Goal: Information Seeking & Learning: Learn about a topic

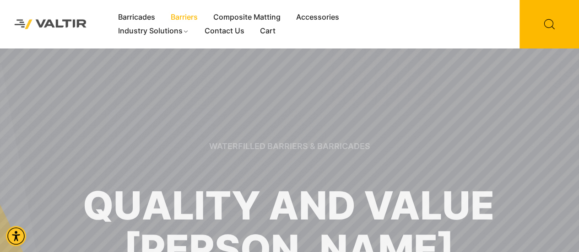
click at [183, 12] on link "Barriers" at bounding box center [184, 18] width 43 height 14
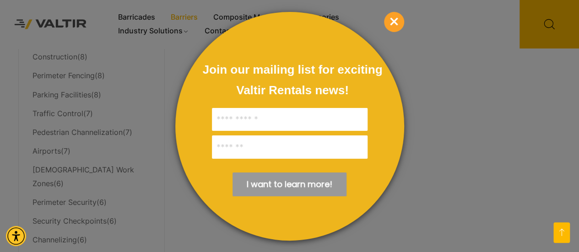
scroll to position [321, 0]
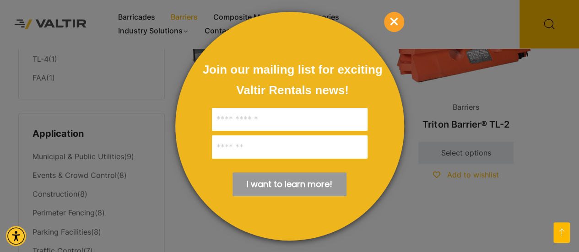
click at [399, 12] on span "×" at bounding box center [394, 22] width 20 height 20
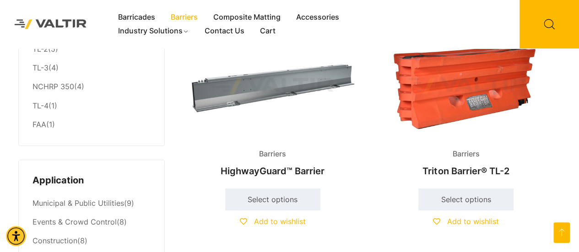
scroll to position [229, 0]
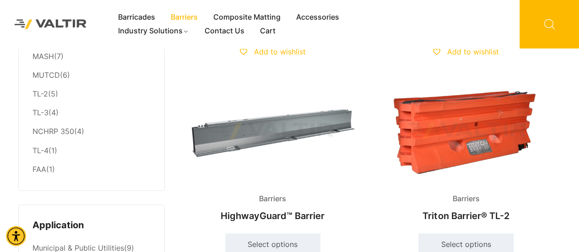
click at [550, 23] on icon at bounding box center [550, 24] width 60 height 49
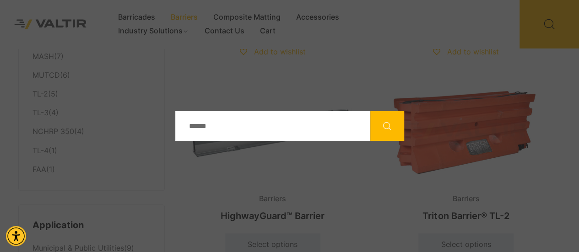
click at [265, 130] on input "Search" at bounding box center [272, 126] width 195 height 30
type input "*******"
click at [371, 111] on button "Search" at bounding box center [388, 126] width 34 height 30
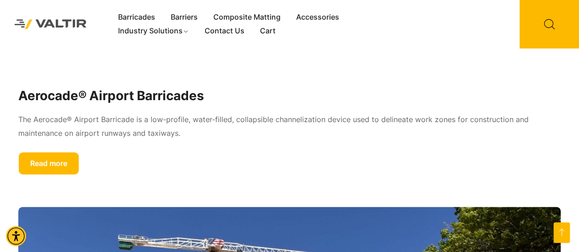
scroll to position [504, 0]
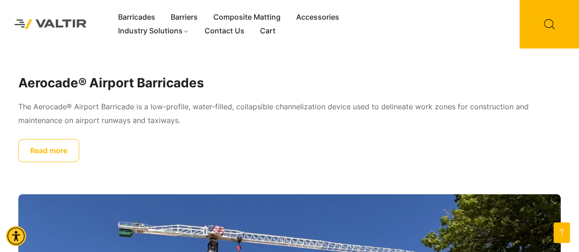
click at [46, 148] on link "Read more" at bounding box center [48, 150] width 61 height 23
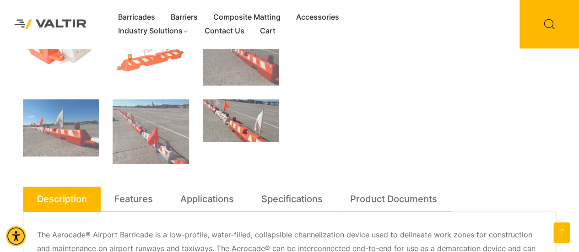
scroll to position [412, 0]
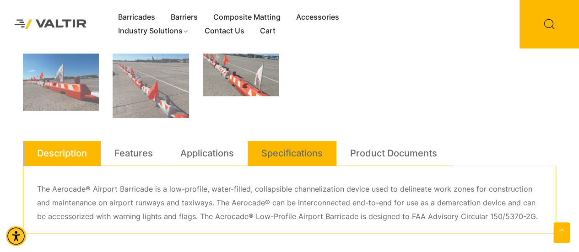
click at [304, 152] on link "Specifications" at bounding box center [292, 153] width 61 height 25
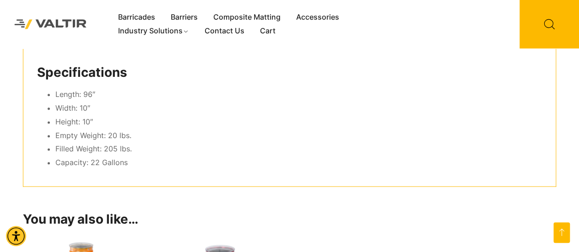
scroll to position [547, 0]
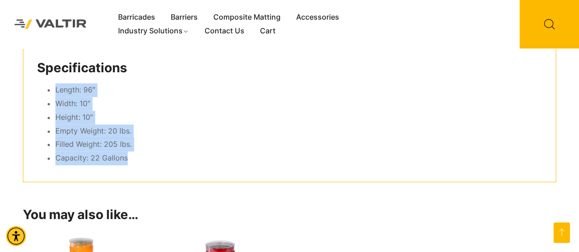
drag, startPoint x: 134, startPoint y: 156, endPoint x: 54, endPoint y: 89, distance: 104.1
click at [54, 89] on ul "Length: 96″ Width: 10″ Height: 10″ Empty Weight: 20 lbs. Filled Weight: 205 lbs…" at bounding box center [289, 124] width 505 height 82
copy ul "Length: 96″ Width: 10″ Height: 10″ Empty Weight: 20 lbs. Filled Weight: 205 lbs…"
